Goal: Information Seeking & Learning: Learn about a topic

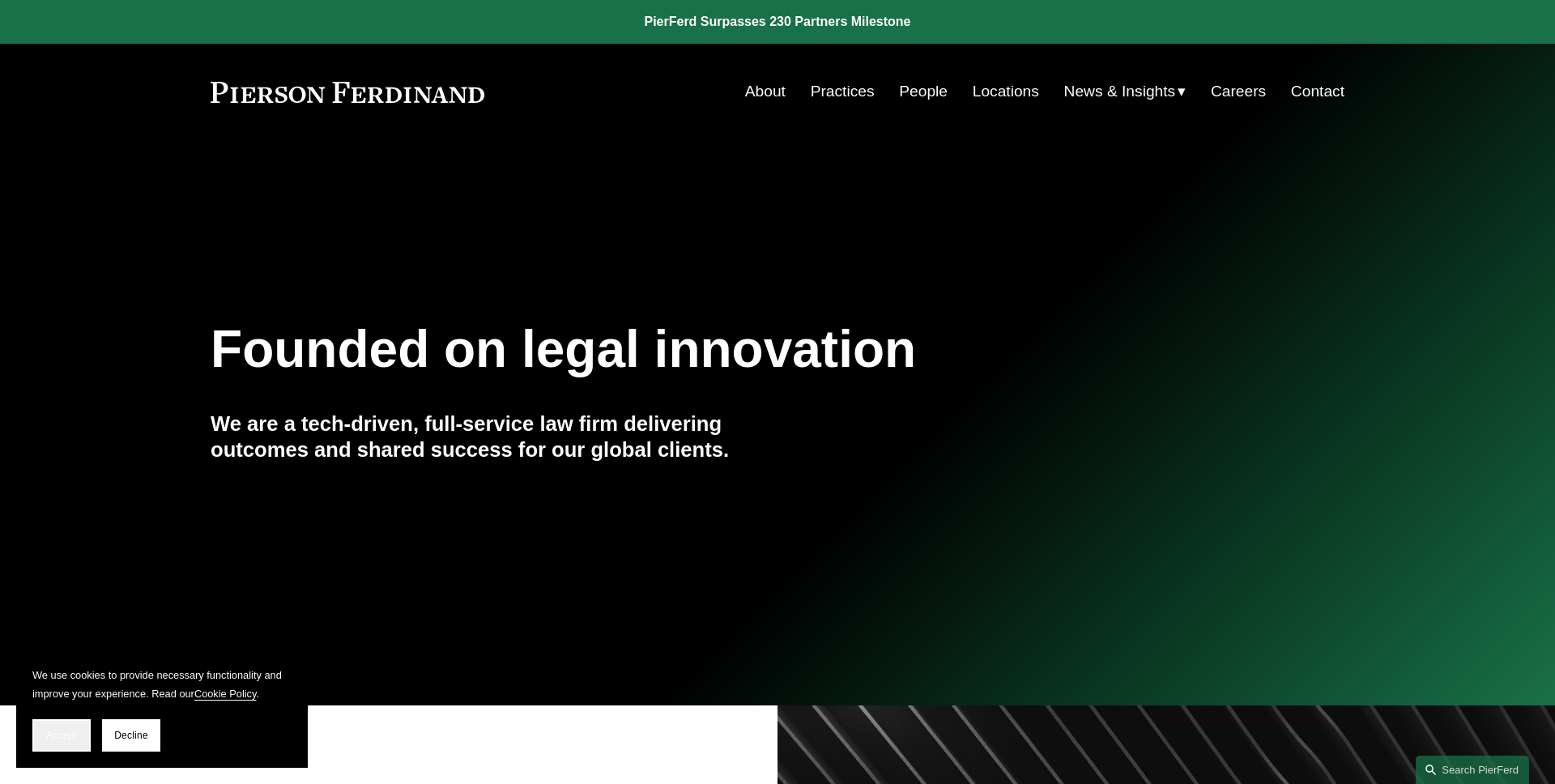
click at [80, 723] on button "Accept" at bounding box center [62, 735] width 59 height 33
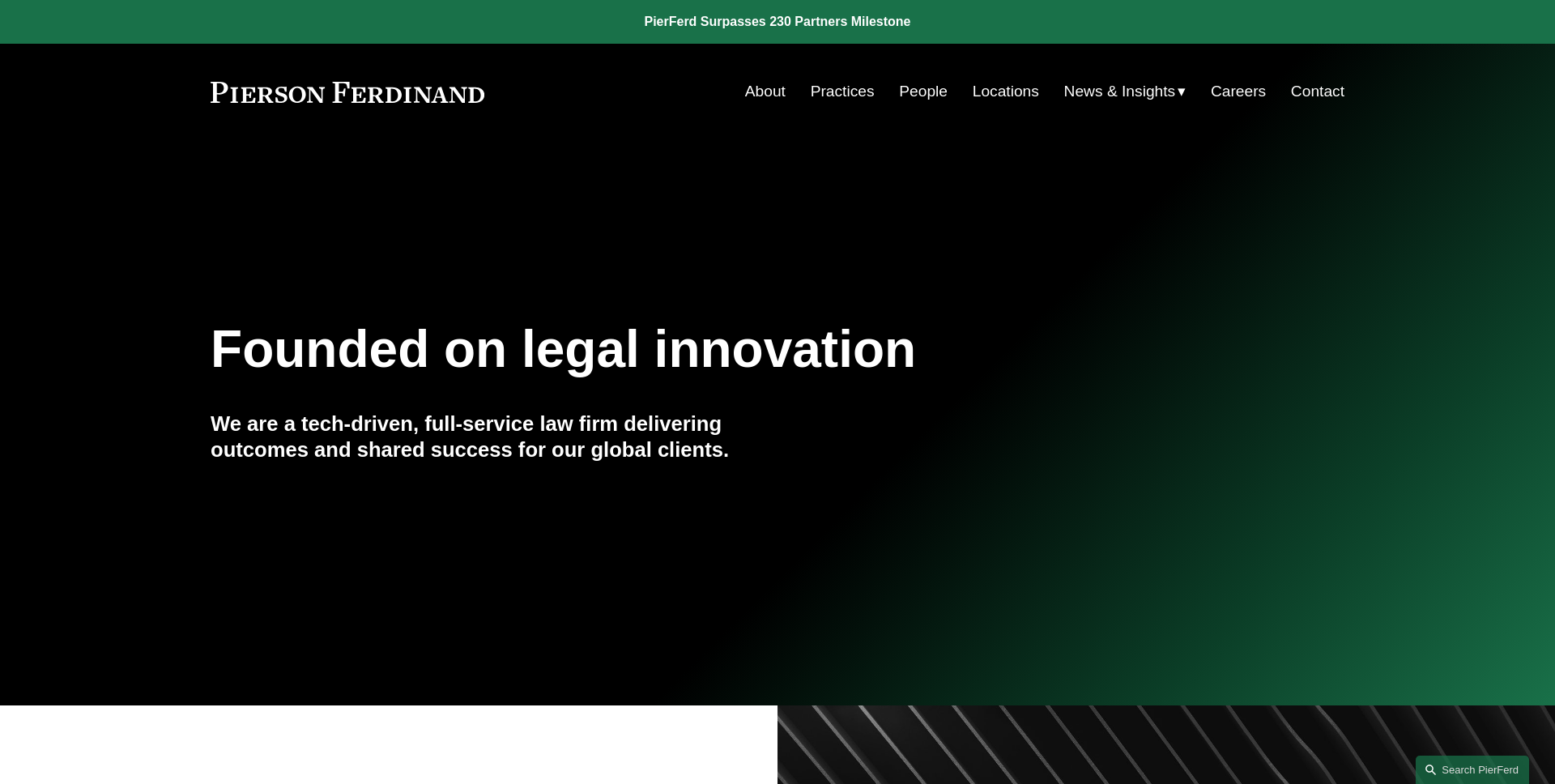
click at [775, 104] on link "About" at bounding box center [766, 91] width 41 height 31
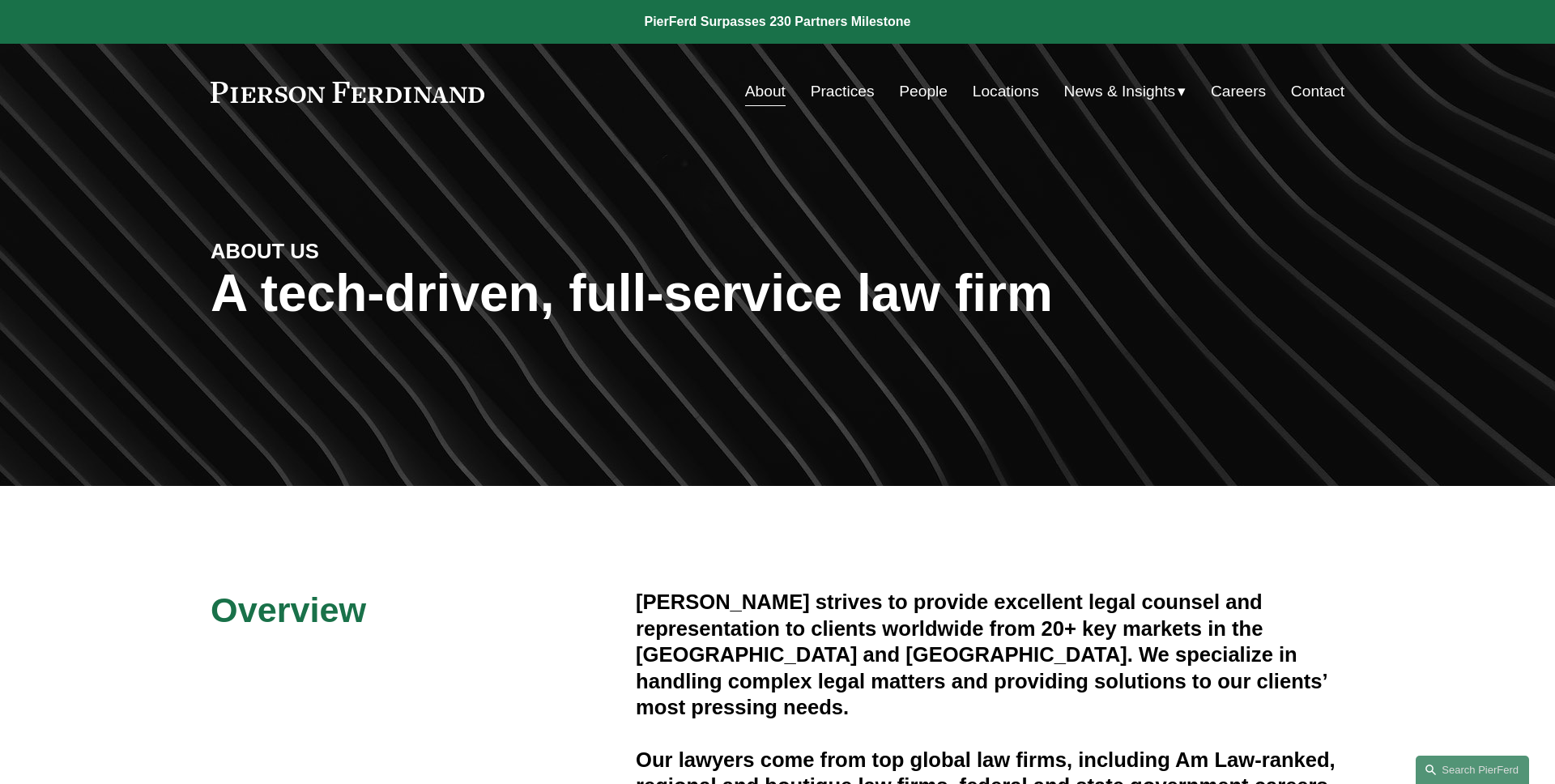
click at [0, 0] on span "Blogs" at bounding box center [0, 0] width 0 height 0
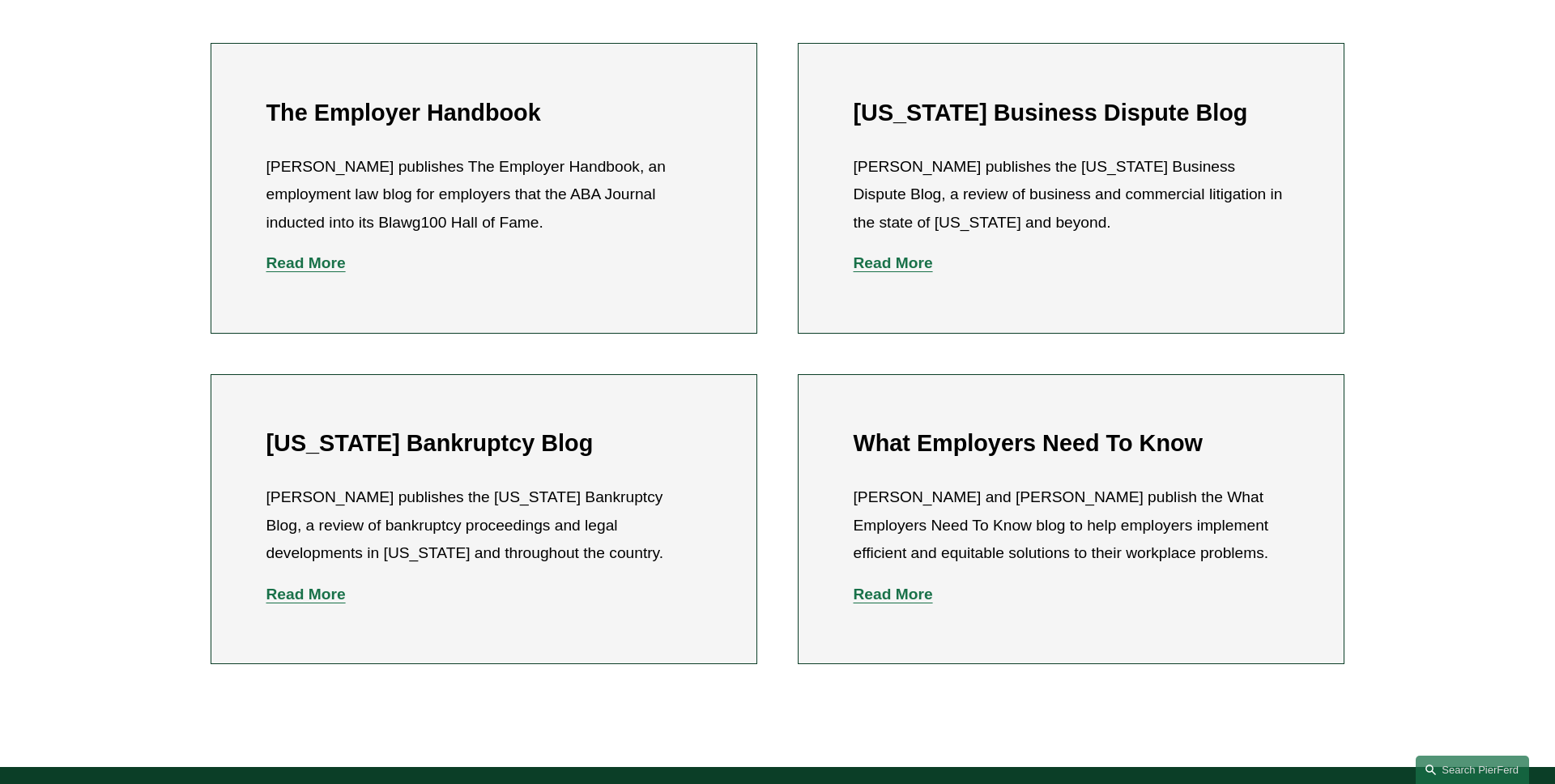
scroll to position [573, 0]
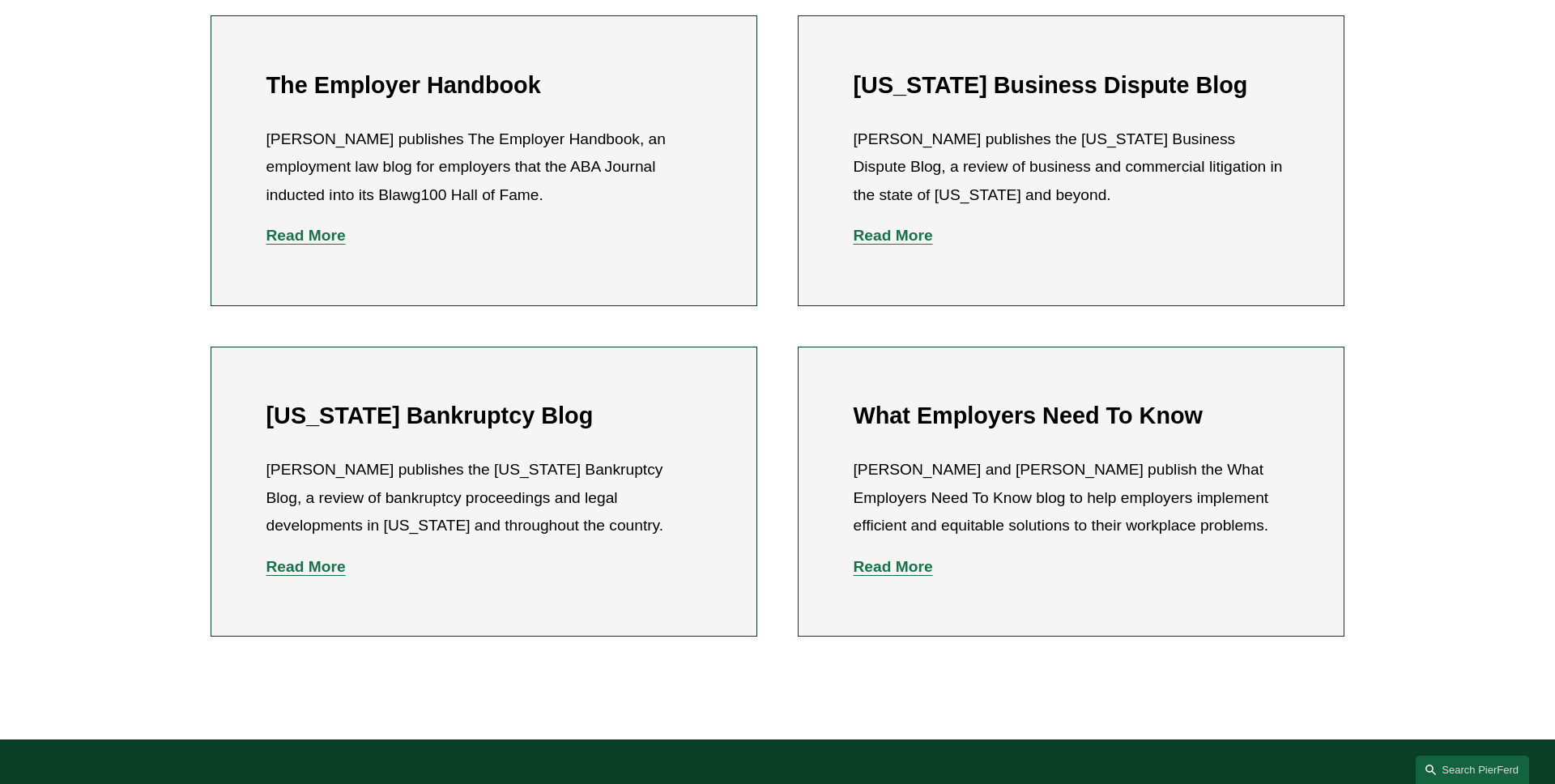
click at [325, 238] on strong "Read More" at bounding box center [306, 235] width 80 height 17
